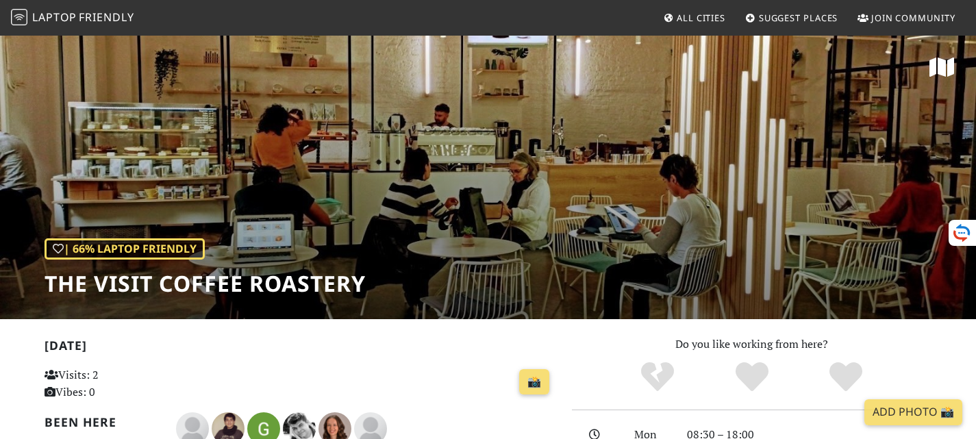
click at [114, 14] on span "Friendly" at bounding box center [106, 17] width 55 height 15
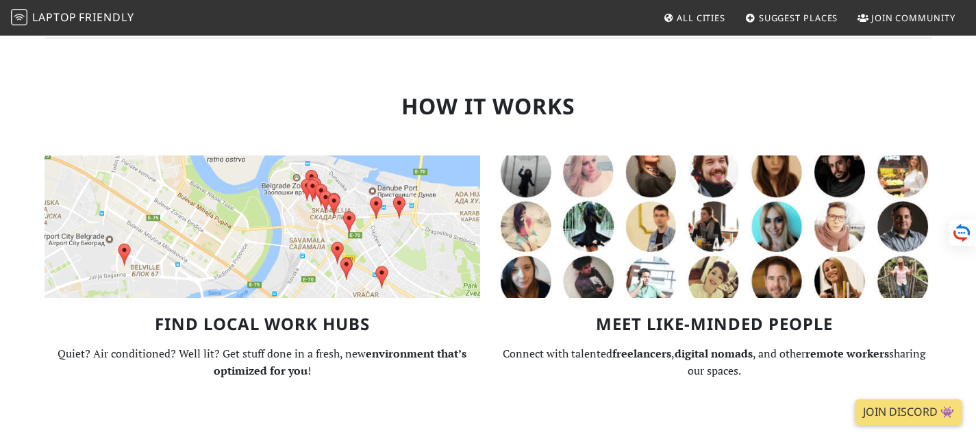
scroll to position [959, 0]
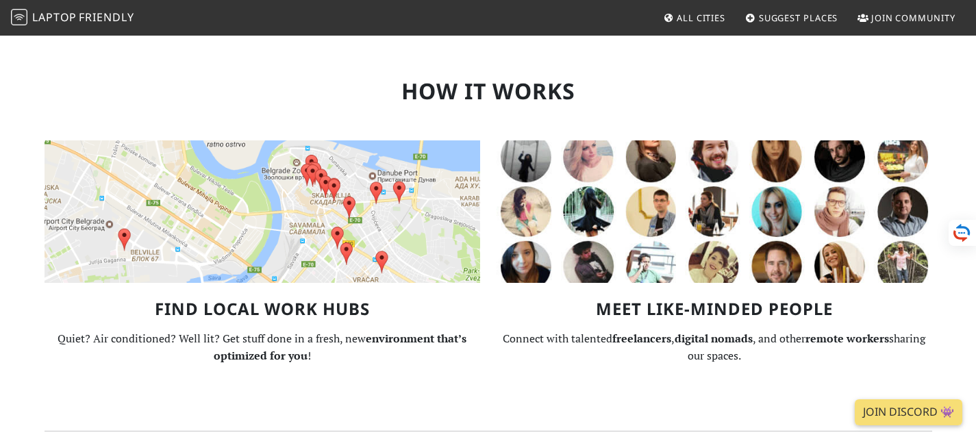
click at [700, 14] on span "All Cities" at bounding box center [701, 18] width 49 height 12
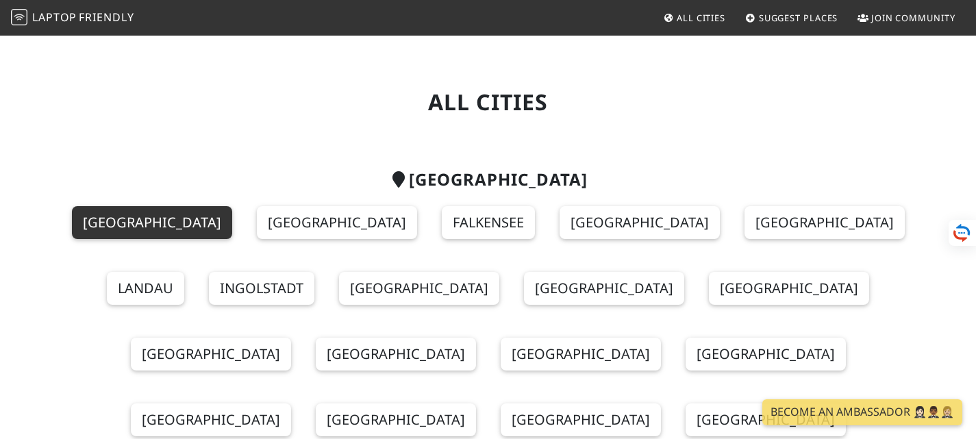
click at [136, 220] on link "Berlin" at bounding box center [152, 222] width 160 height 33
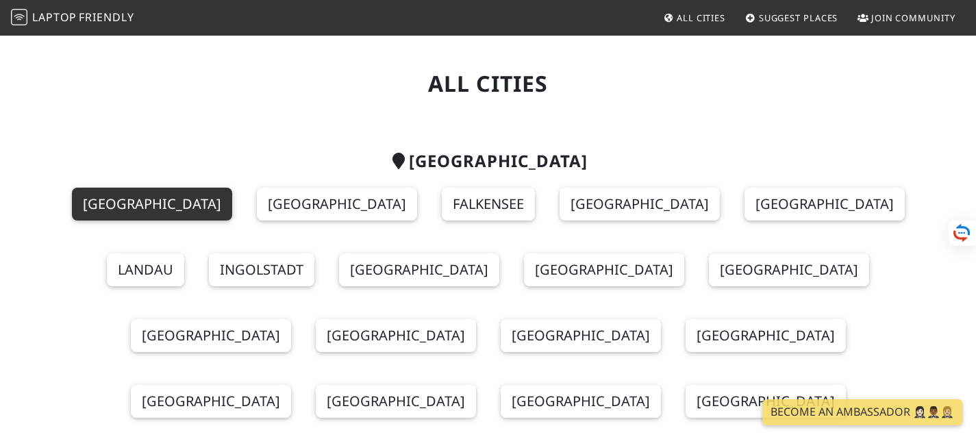
scroll to position [27, 0]
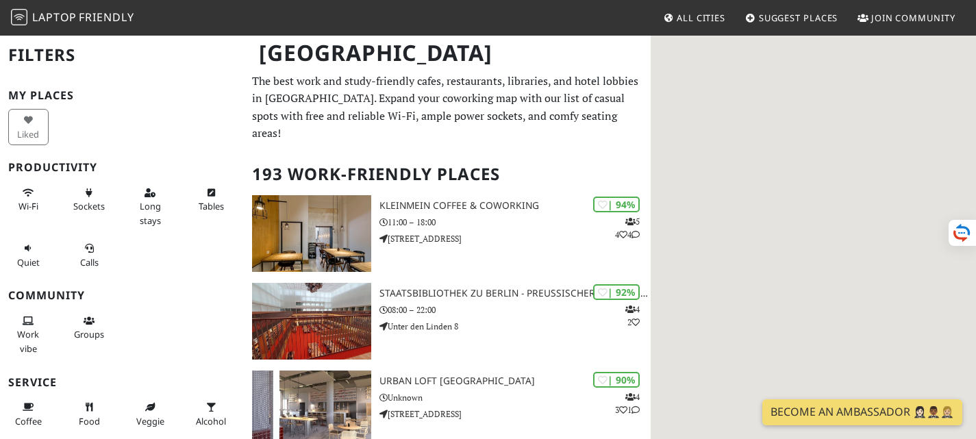
scroll to position [27, 0]
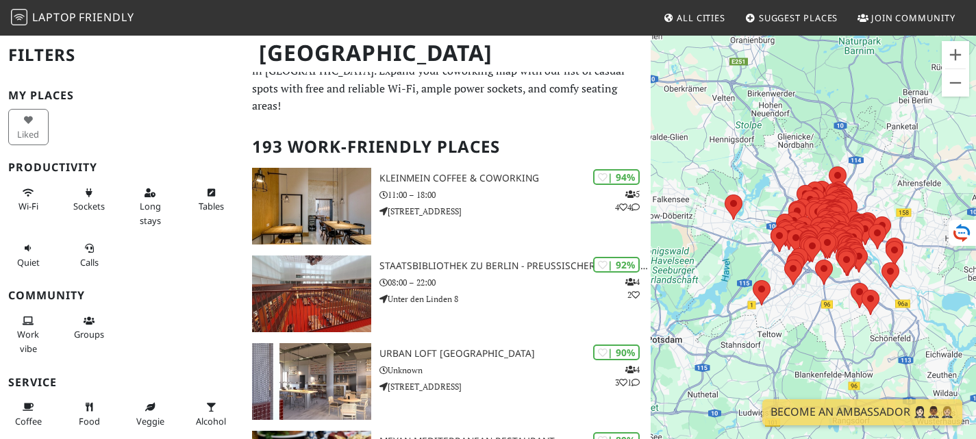
click at [586, 149] on h2 "193 Work-Friendly Places" at bounding box center [447, 147] width 391 height 42
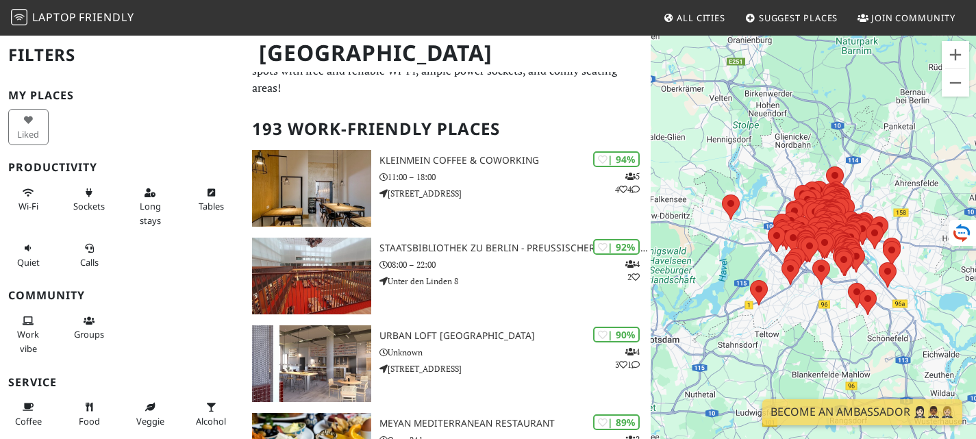
scroll to position [55, 0]
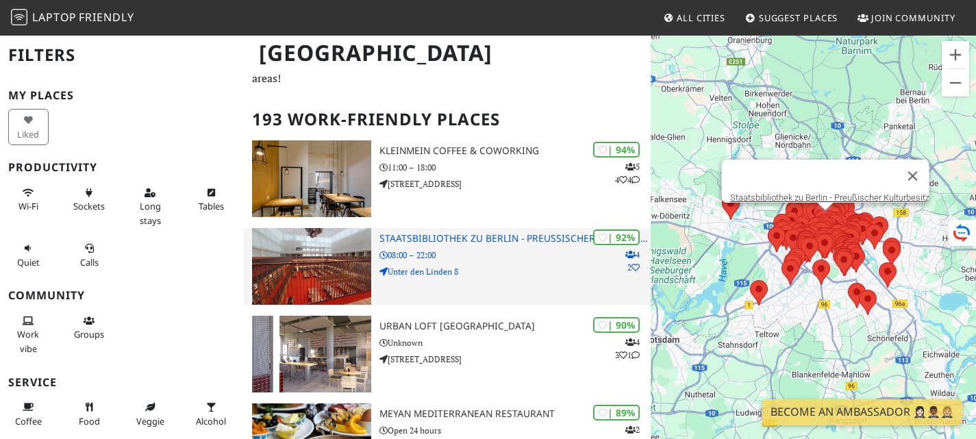
click at [480, 243] on h3 "Staatsbibliothek zu Berlin - Preußischer Kulturbesitz" at bounding box center [515, 239] width 271 height 12
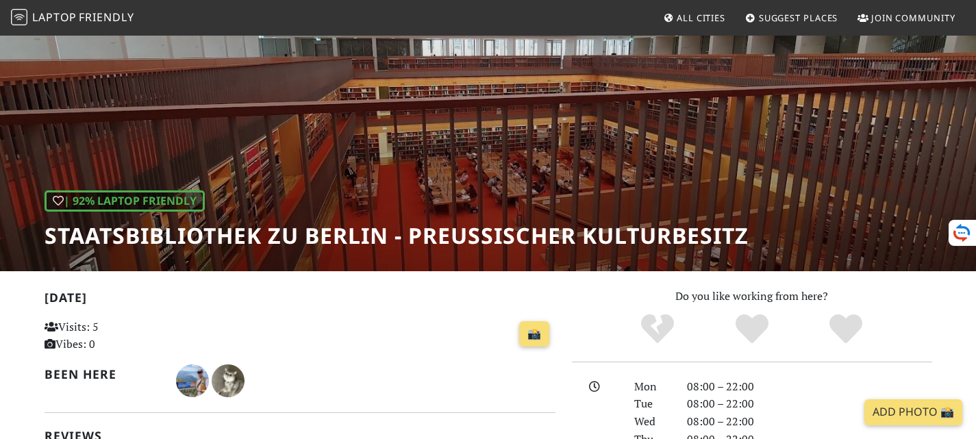
scroll to position [16, 0]
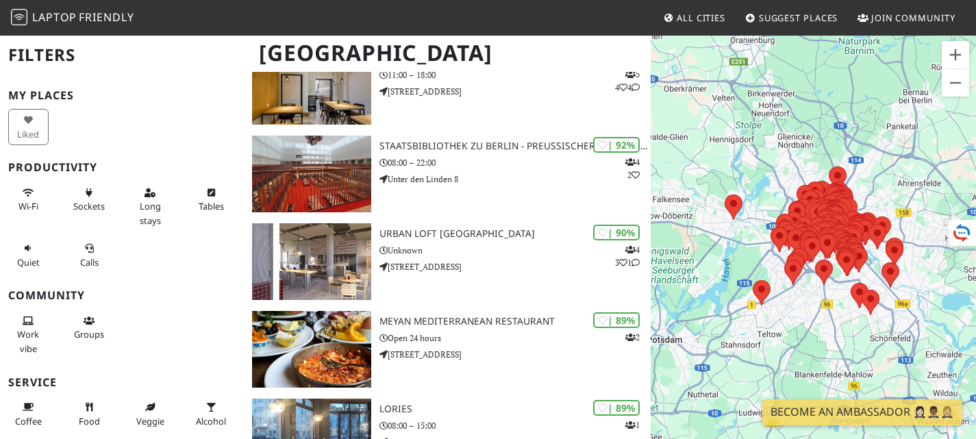
scroll to position [137, 0]
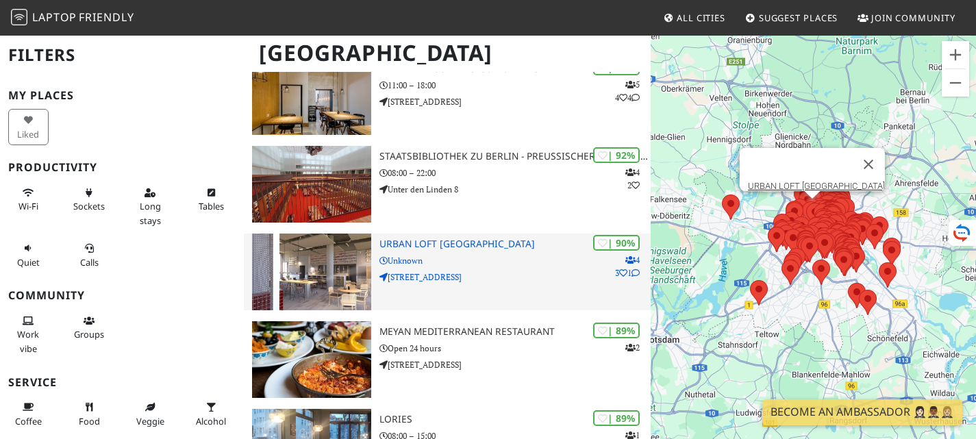
click at [438, 249] on h3 "URBAN LOFT [GEOGRAPHIC_DATA]" at bounding box center [515, 244] width 271 height 12
